Goal: Check status: Check status

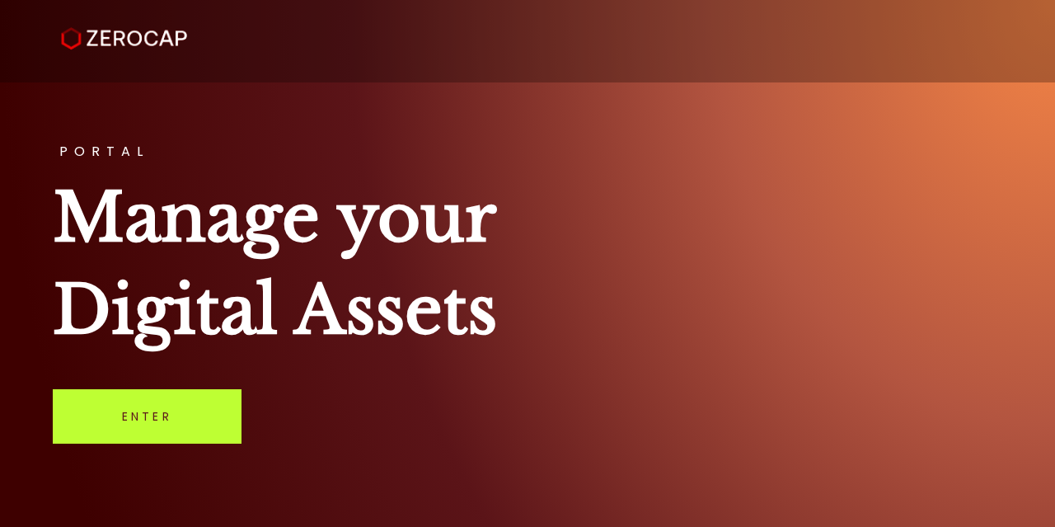
click at [146, 419] on link "Enter" at bounding box center [147, 416] width 189 height 54
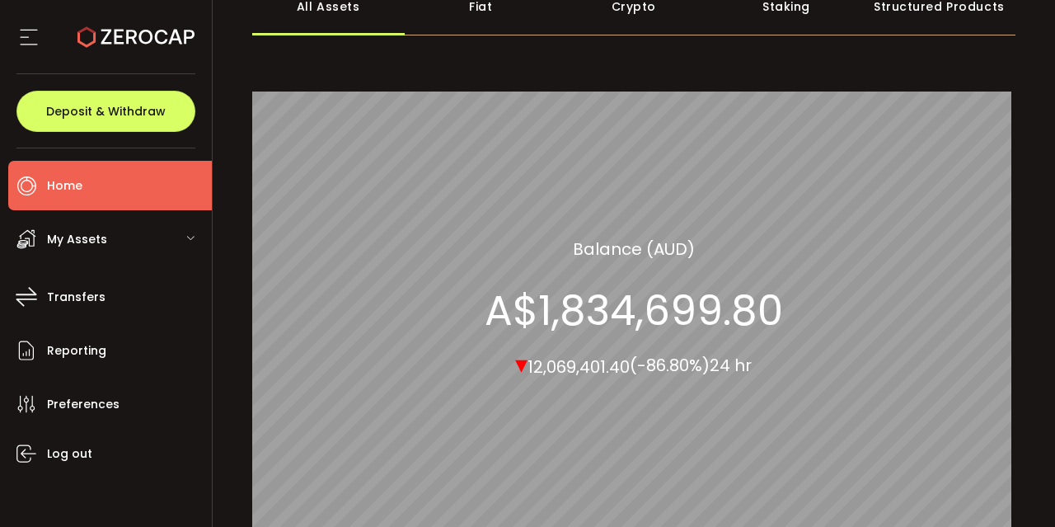
scroll to position [111, 0]
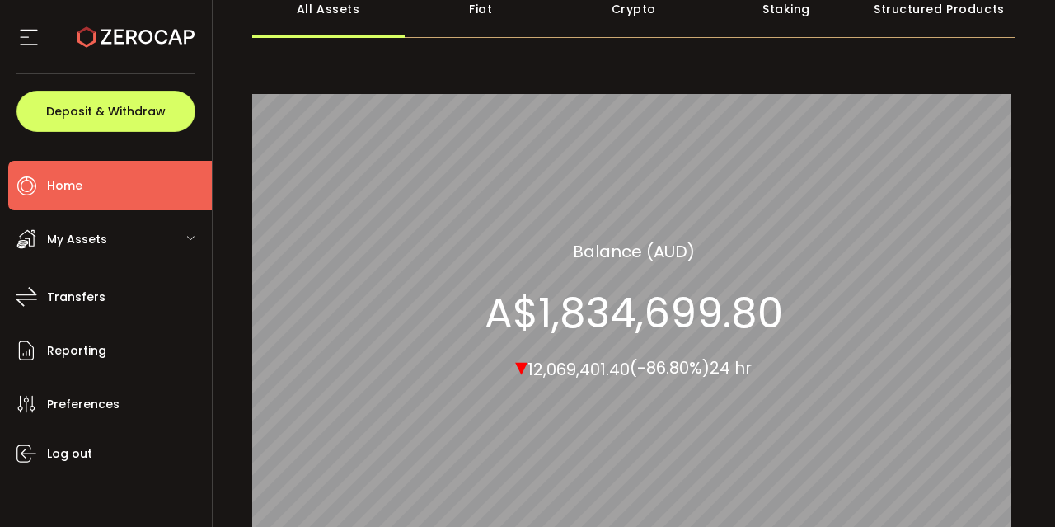
click at [607, 349] on div "All_Assets Balance (AUD) A$1,834,699.80 ▾ 12,069,401.40 (-86.80%) 24 hr" at bounding box center [634, 309] width 298 height 143
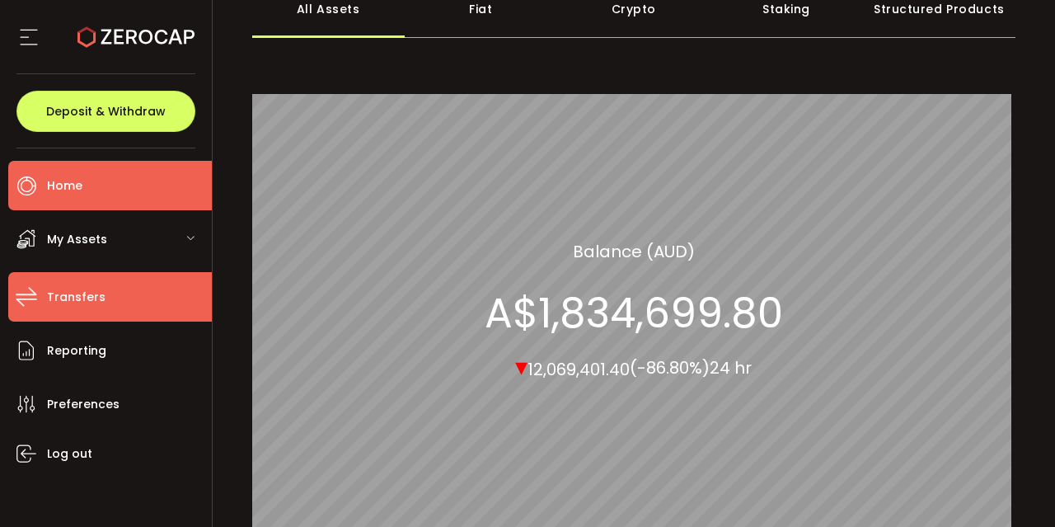
click at [82, 285] on span "Transfers" at bounding box center [76, 297] width 59 height 24
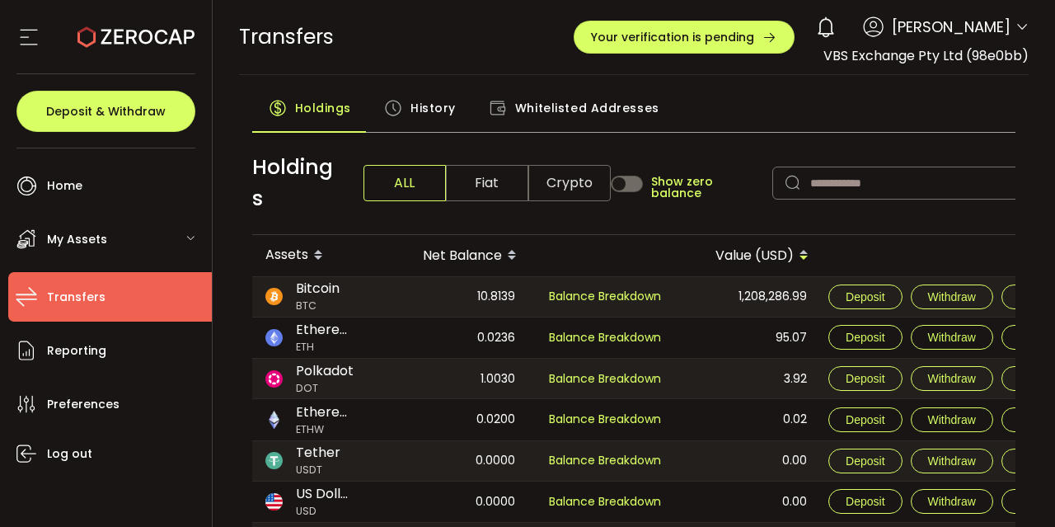
click at [532, 119] on span "Whitelisted Addresses" at bounding box center [587, 107] width 144 height 33
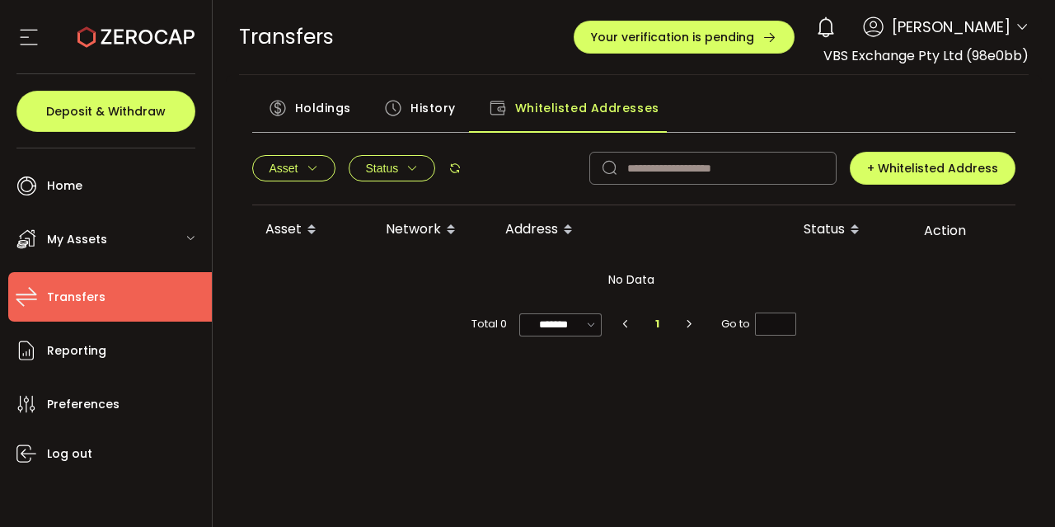
click at [441, 112] on span "History" at bounding box center [432, 107] width 45 height 33
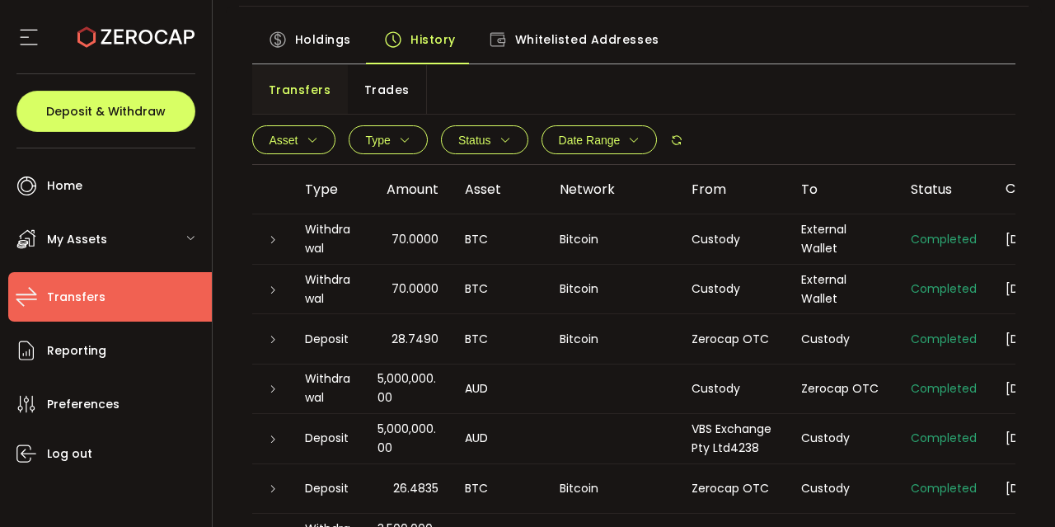
click at [364, 95] on span "Trades" at bounding box center [386, 89] width 45 height 33
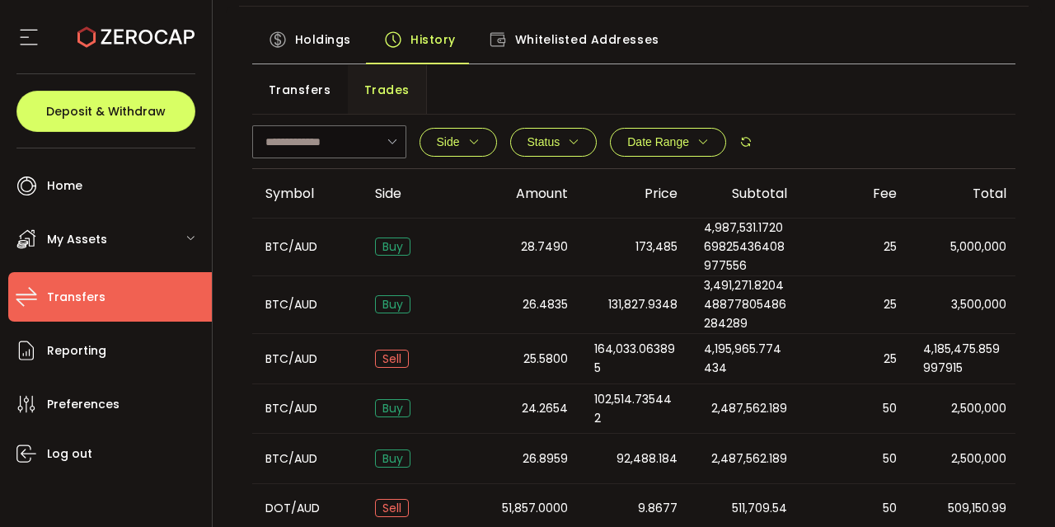
click at [280, 91] on span "Transfers" at bounding box center [300, 89] width 63 height 33
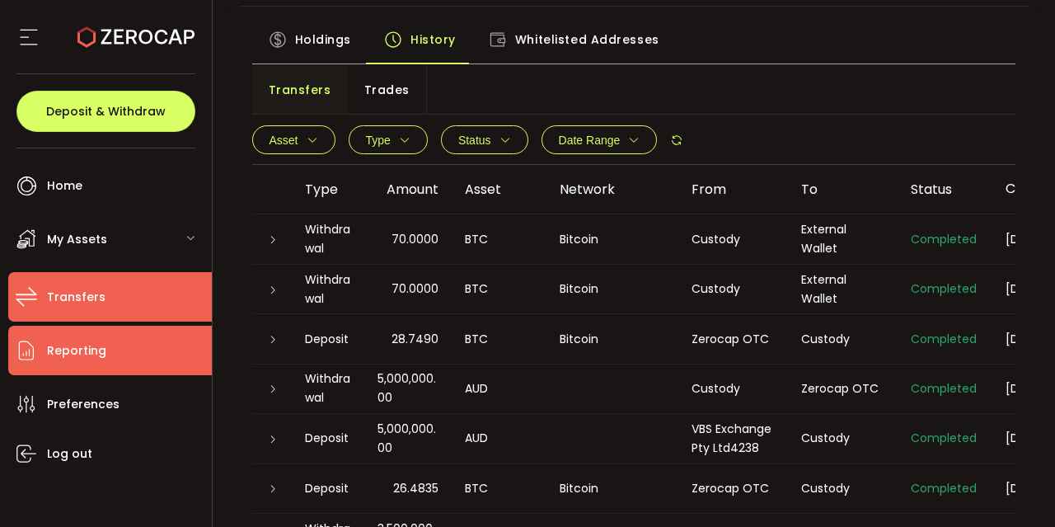
click at [108, 336] on li "Reporting" at bounding box center [110, 350] width 204 height 49
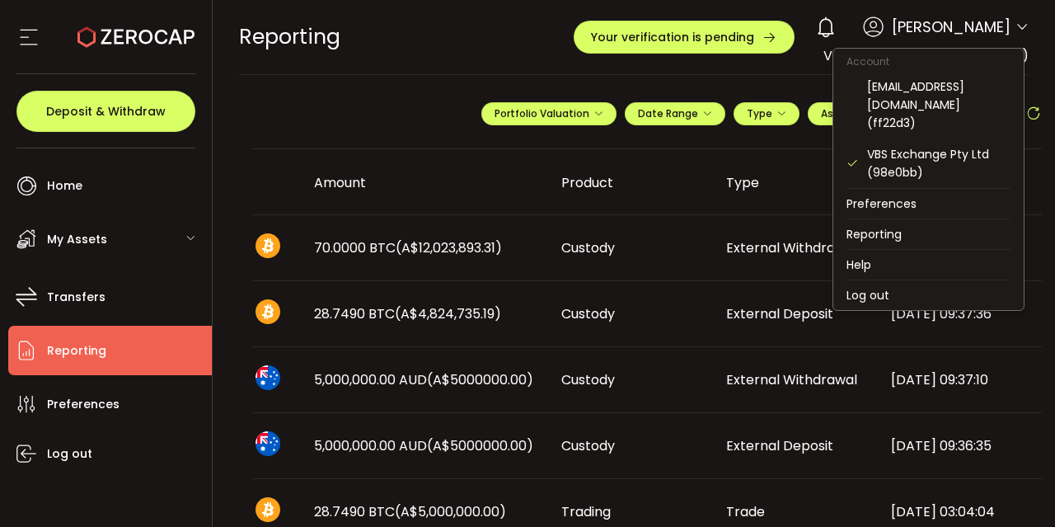
click at [1017, 25] on icon at bounding box center [1021, 27] width 13 height 13
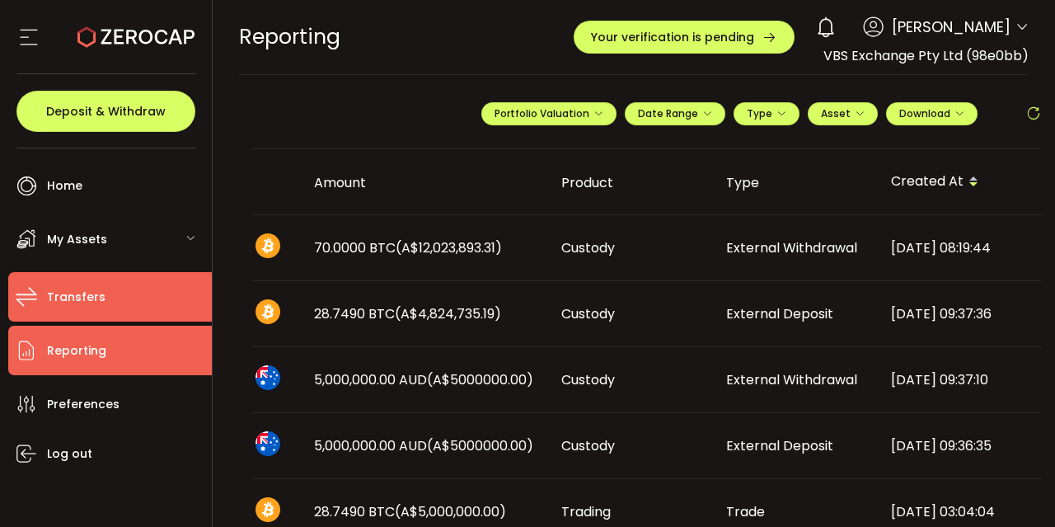
click at [87, 309] on li "Transfers" at bounding box center [110, 296] width 204 height 49
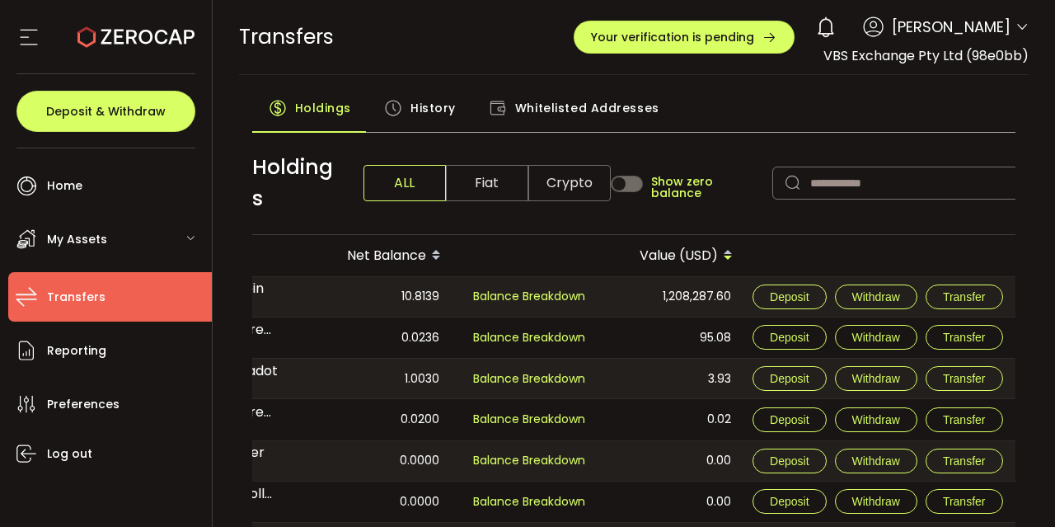
scroll to position [0, 81]
click at [435, 113] on span "History" at bounding box center [432, 107] width 45 height 33
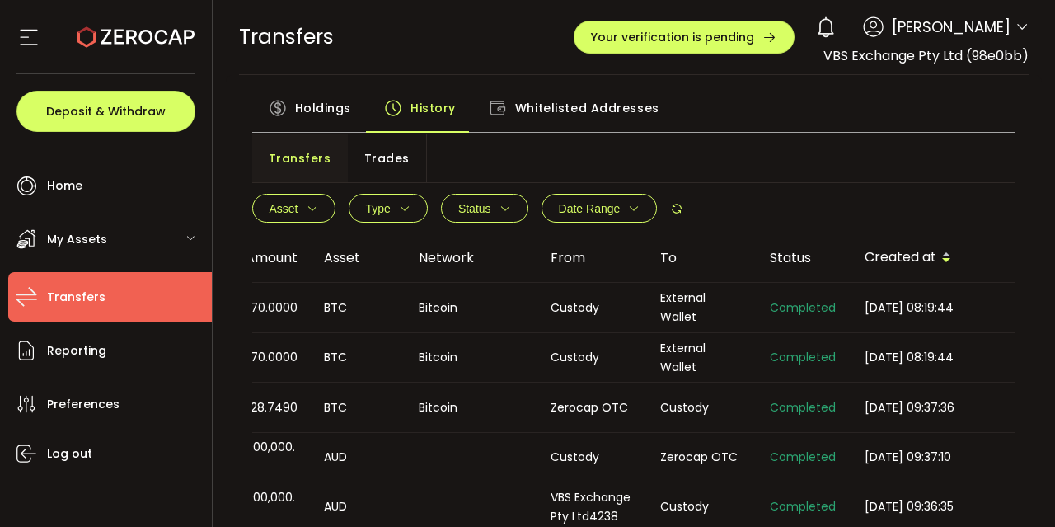
scroll to position [0, 101]
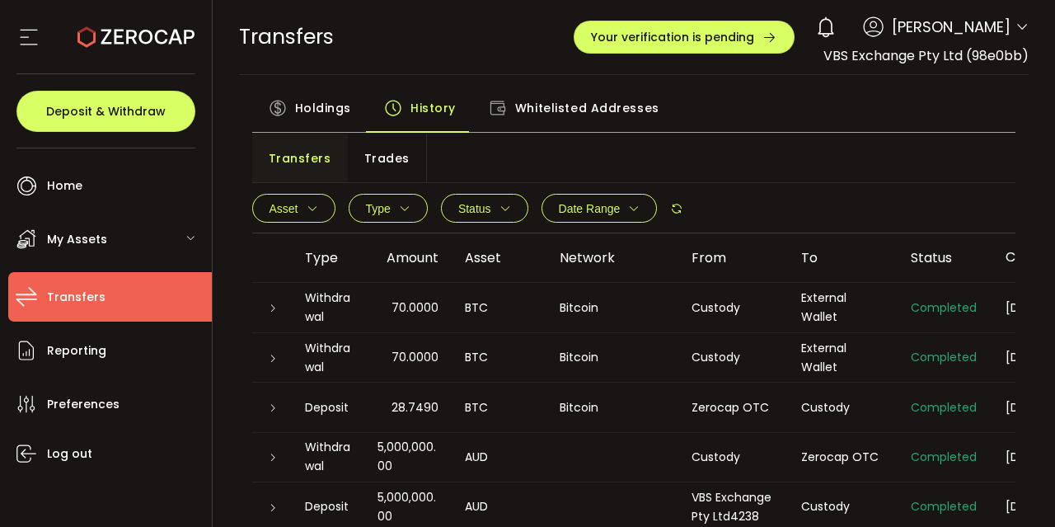
click at [403, 207] on icon "button" at bounding box center [405, 209] width 12 height 12
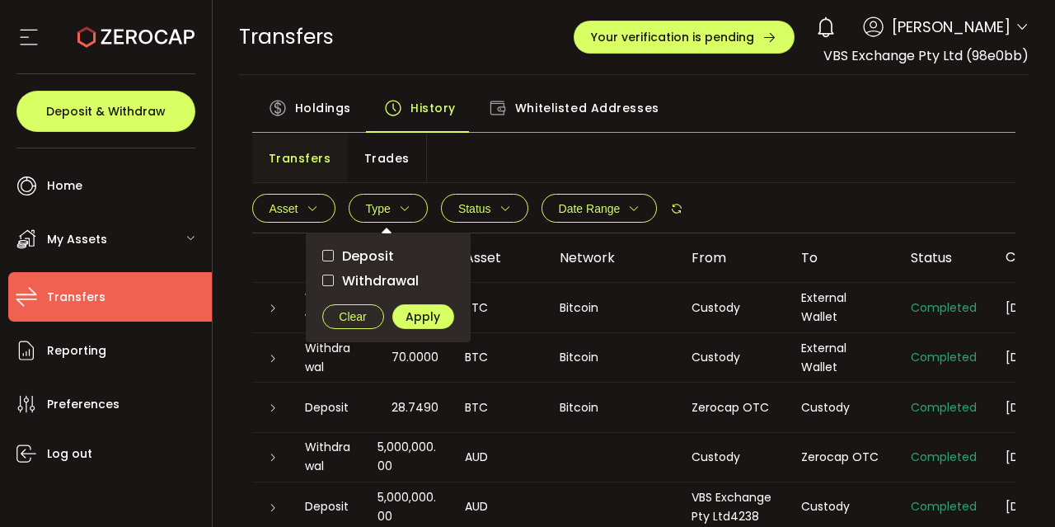
click at [403, 207] on icon "button" at bounding box center [405, 209] width 12 height 12
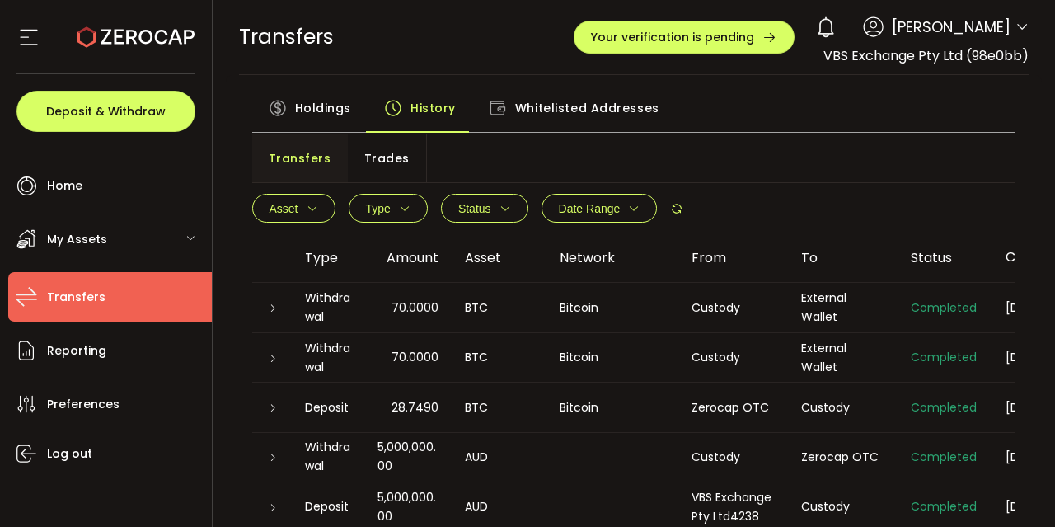
click at [493, 213] on span "Status" at bounding box center [484, 209] width 53 height 12
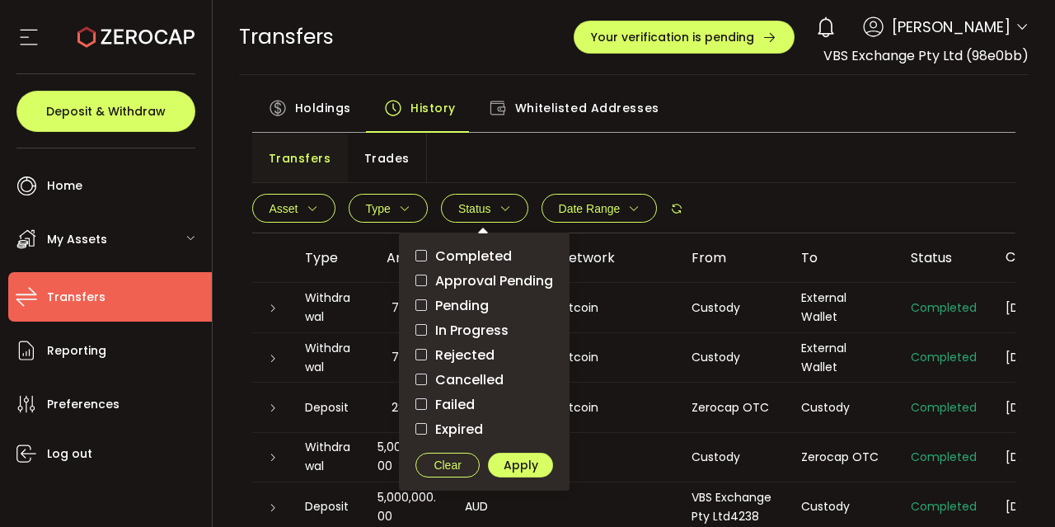
click at [493, 213] on span "Status" at bounding box center [484, 209] width 53 height 12
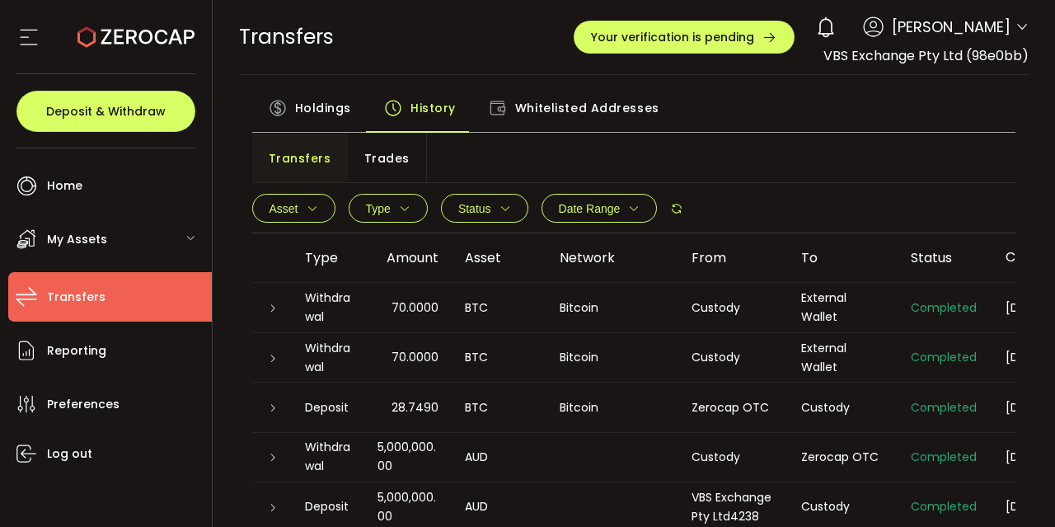
click at [630, 208] on icon "button" at bounding box center [634, 209] width 12 height 12
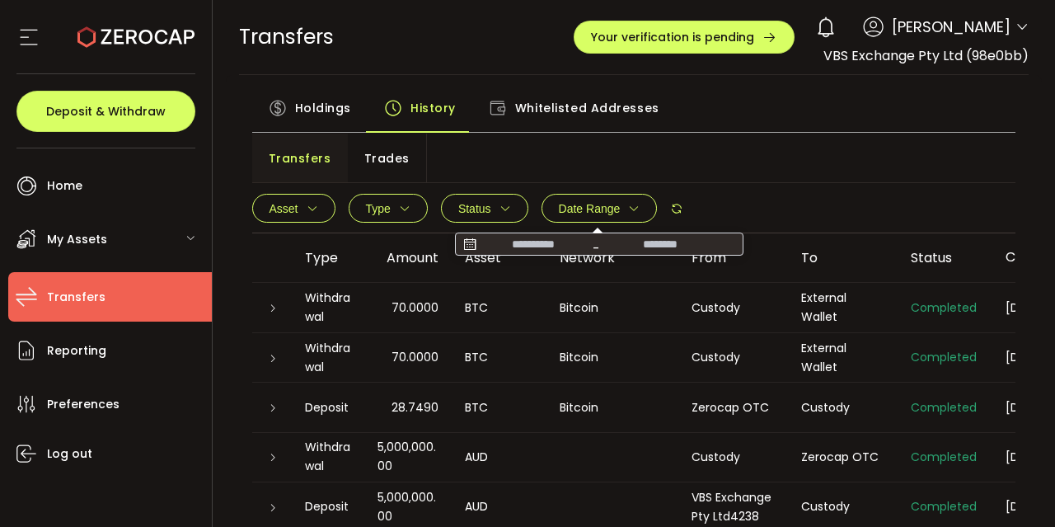
click at [630, 208] on icon "button" at bounding box center [634, 209] width 12 height 12
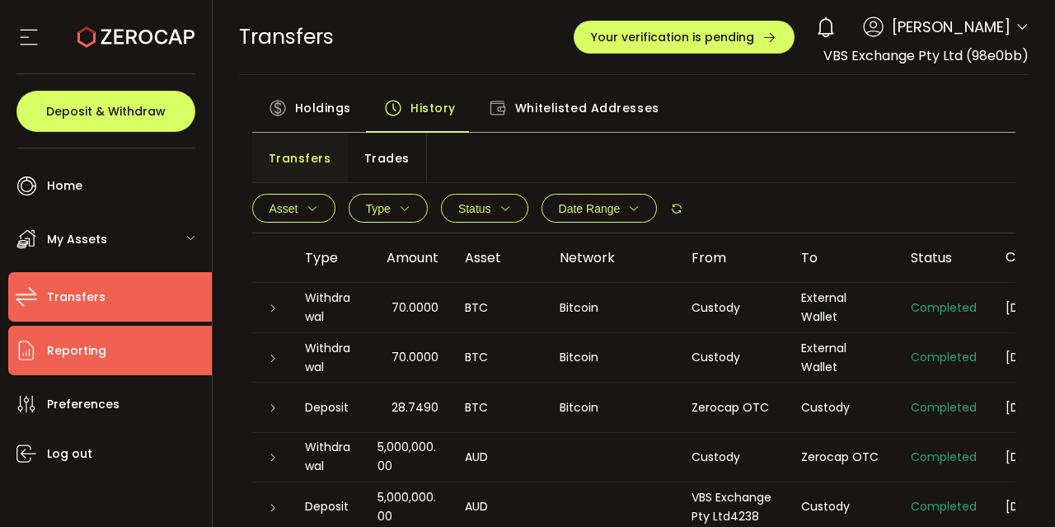
click at [106, 373] on li "Reporting" at bounding box center [110, 350] width 204 height 49
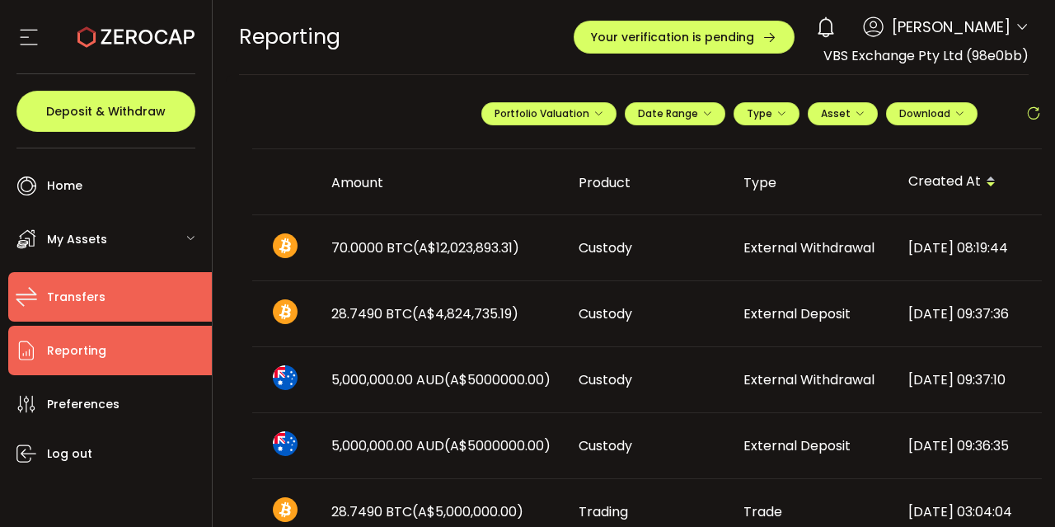
click at [124, 302] on li "Transfers" at bounding box center [110, 296] width 204 height 49
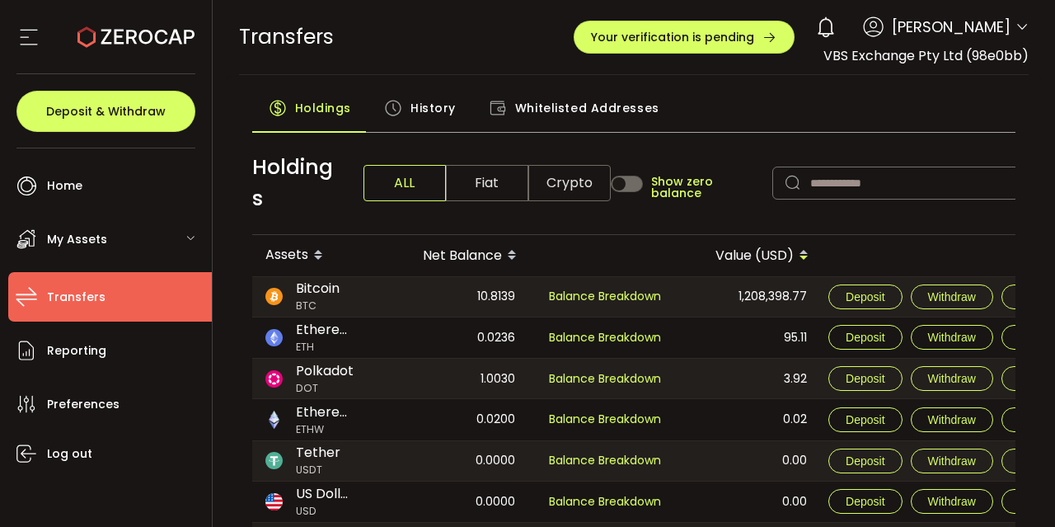
click at [434, 111] on span "History" at bounding box center [432, 107] width 45 height 33
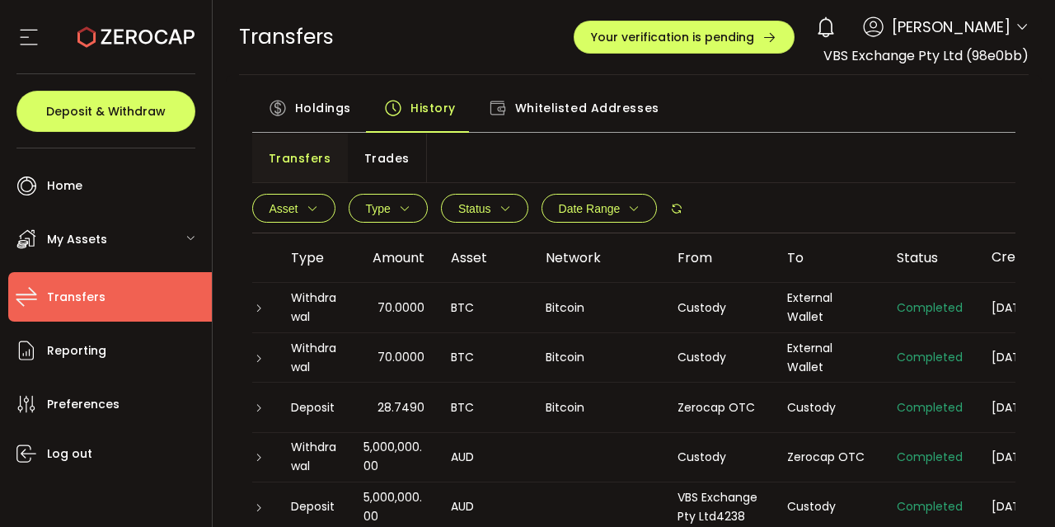
click at [294, 321] on div "Withdrawal" at bounding box center [314, 307] width 73 height 38
click at [257, 309] on icon at bounding box center [259, 308] width 10 height 10
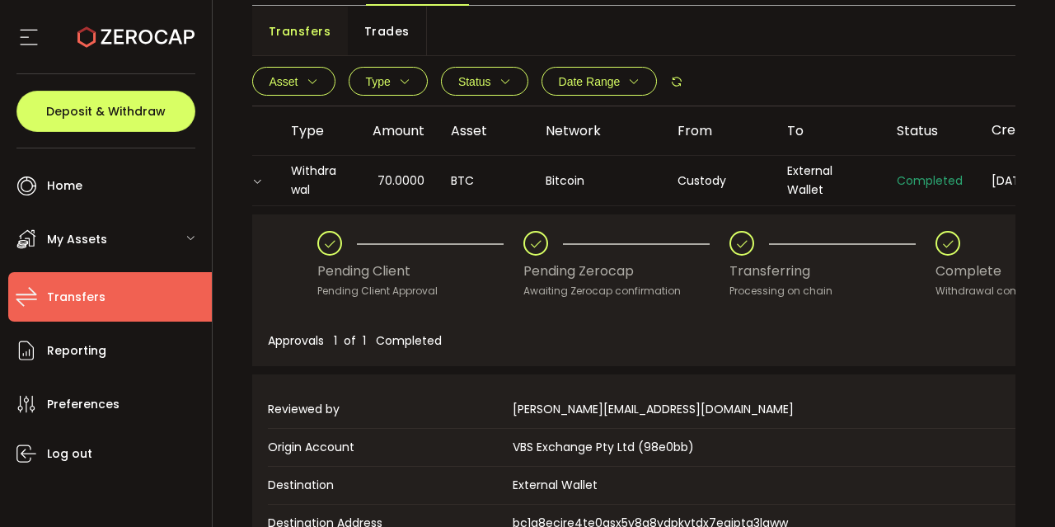
scroll to position [117, 0]
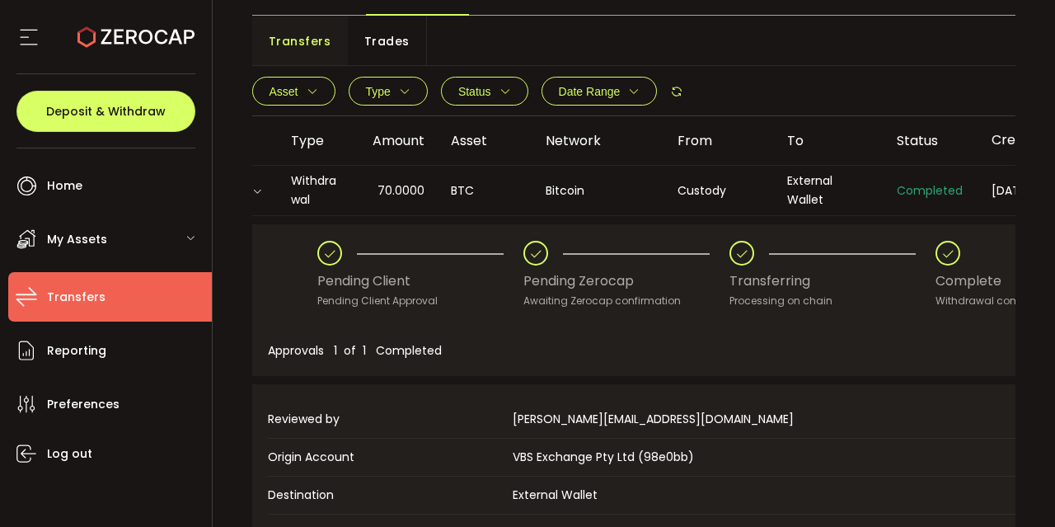
click at [254, 190] on icon at bounding box center [257, 191] width 10 height 10
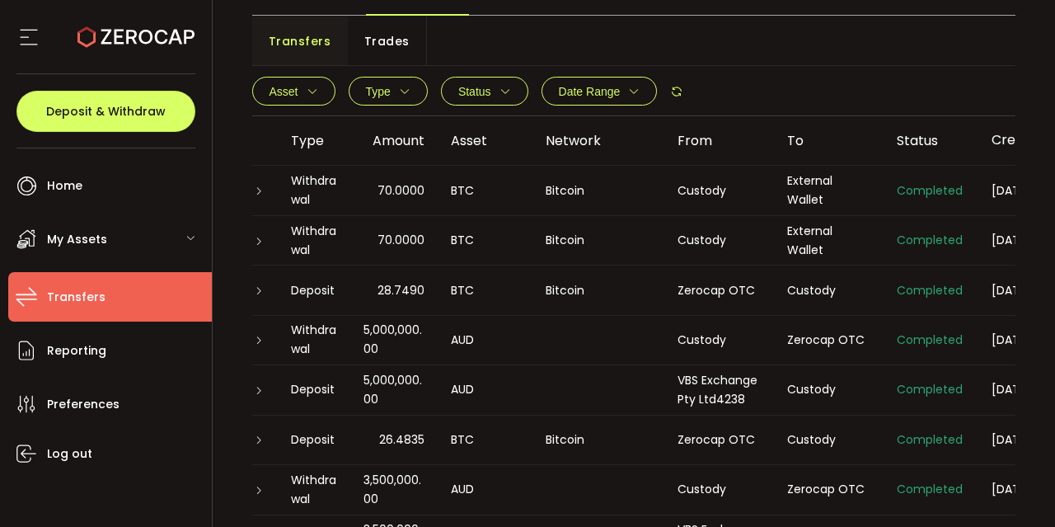
scroll to position [28, 0]
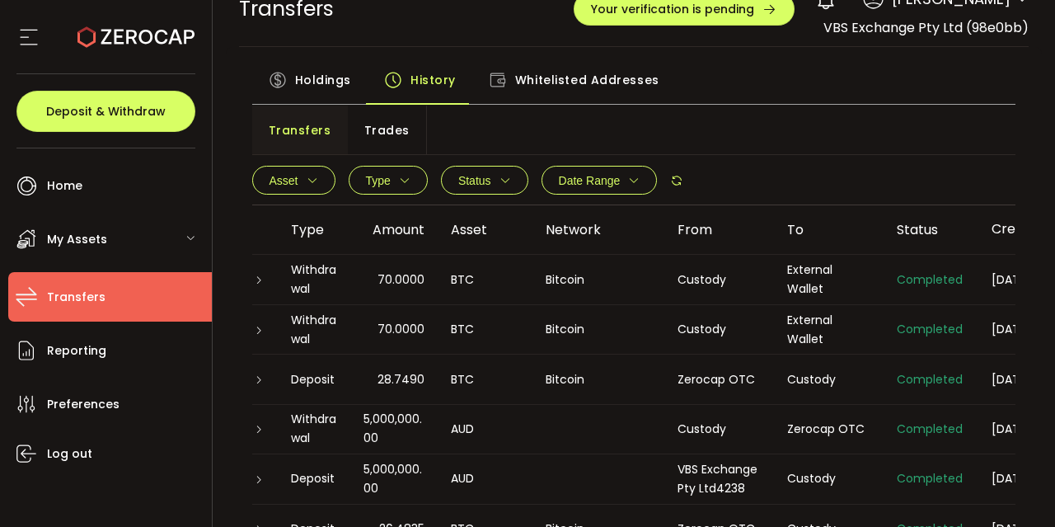
click at [367, 192] on button "Type" at bounding box center [388, 180] width 79 height 29
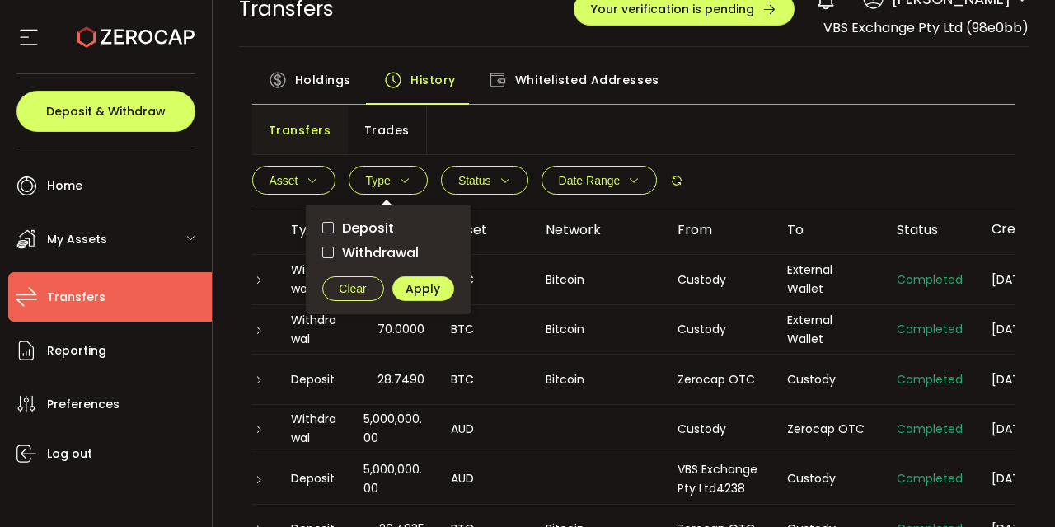
click at [258, 324] on div at bounding box center [257, 329] width 13 height 16
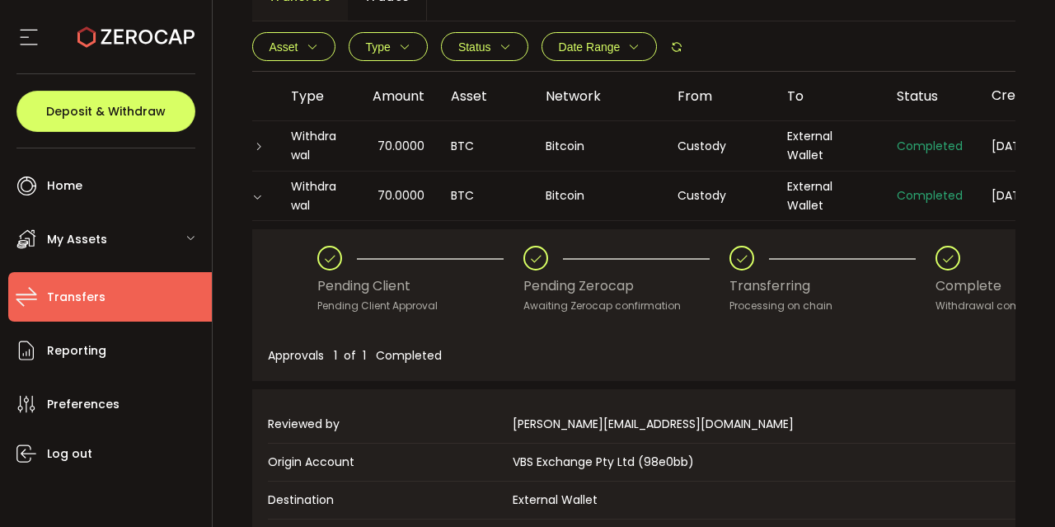
scroll to position [155, 0]
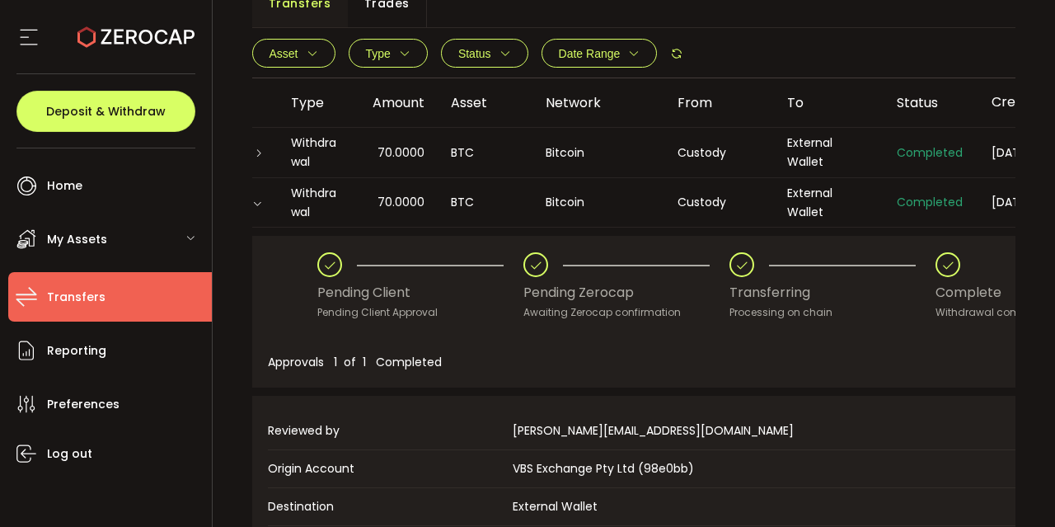
click at [256, 196] on div at bounding box center [258, 202] width 16 height 13
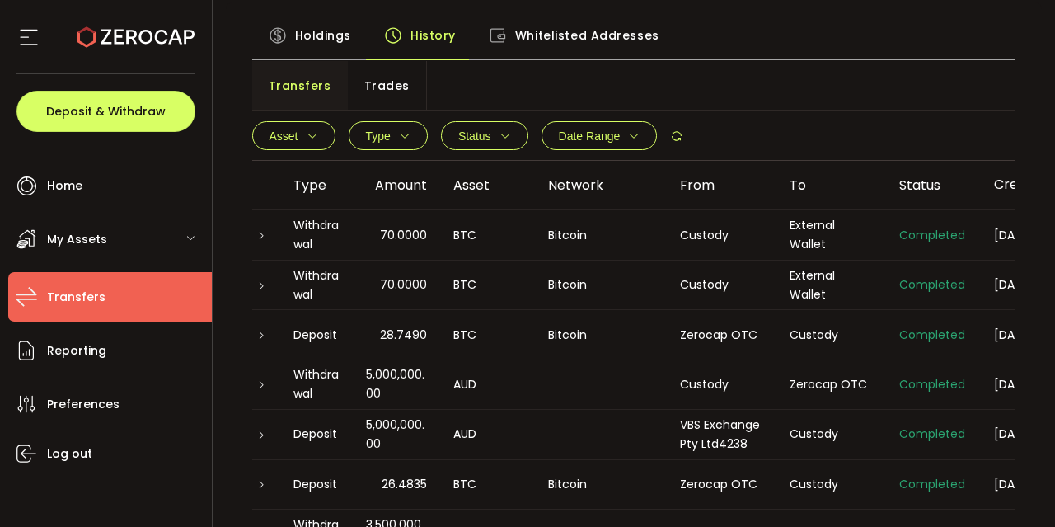
scroll to position [0, 0]
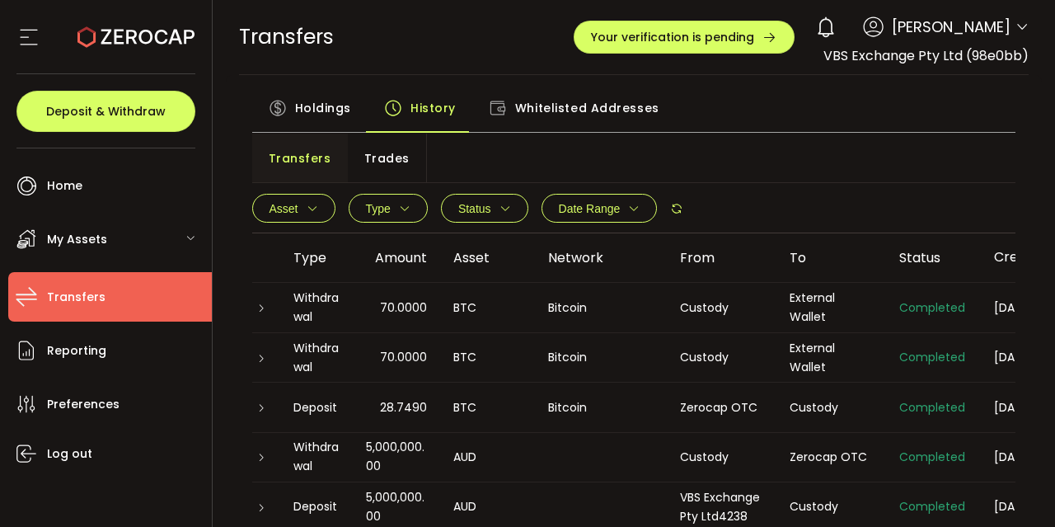
click at [306, 307] on div "Withdrawal" at bounding box center [316, 307] width 73 height 38
click at [256, 307] on icon at bounding box center [261, 308] width 10 height 10
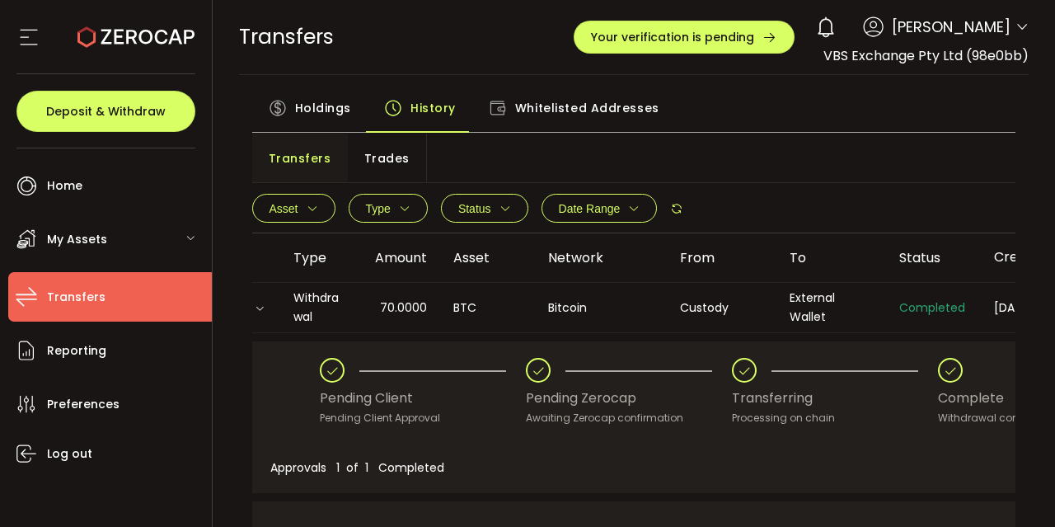
scroll to position [233, 0]
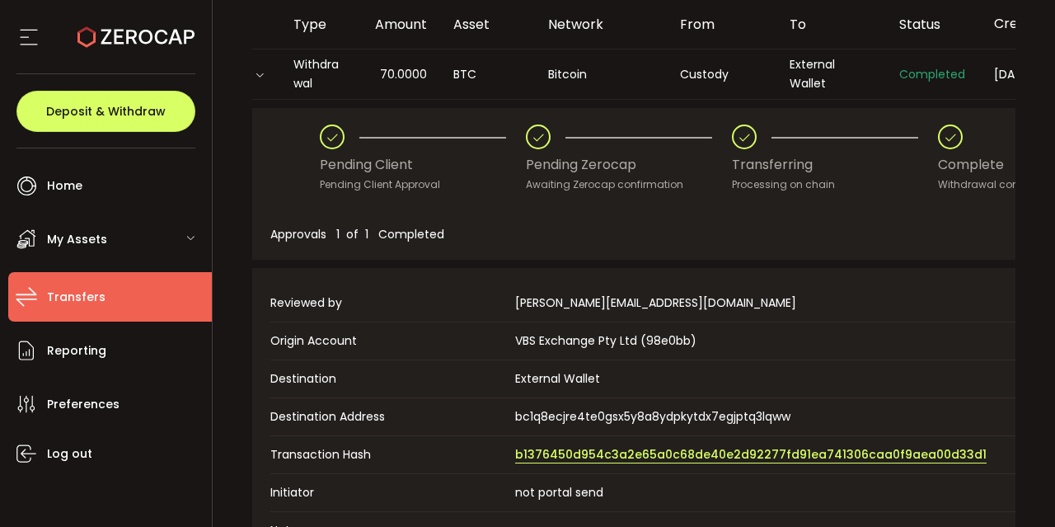
click at [536, 449] on span "b1376450d954c3a2e65a0c68de40e2d92277fd91ea741306caa0f9aea00d33d1" at bounding box center [750, 454] width 471 height 17
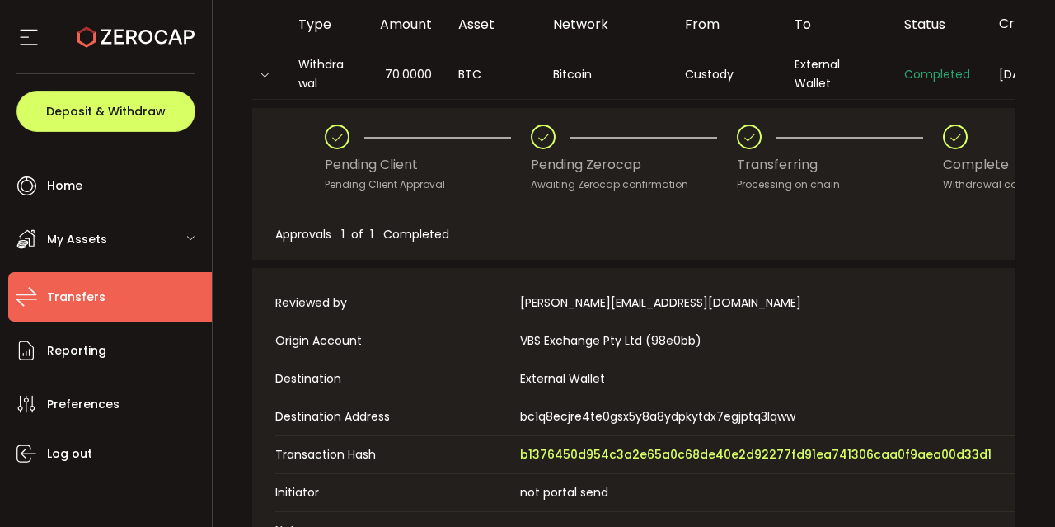
scroll to position [0, 0]
